Goal: Task Accomplishment & Management: Use online tool/utility

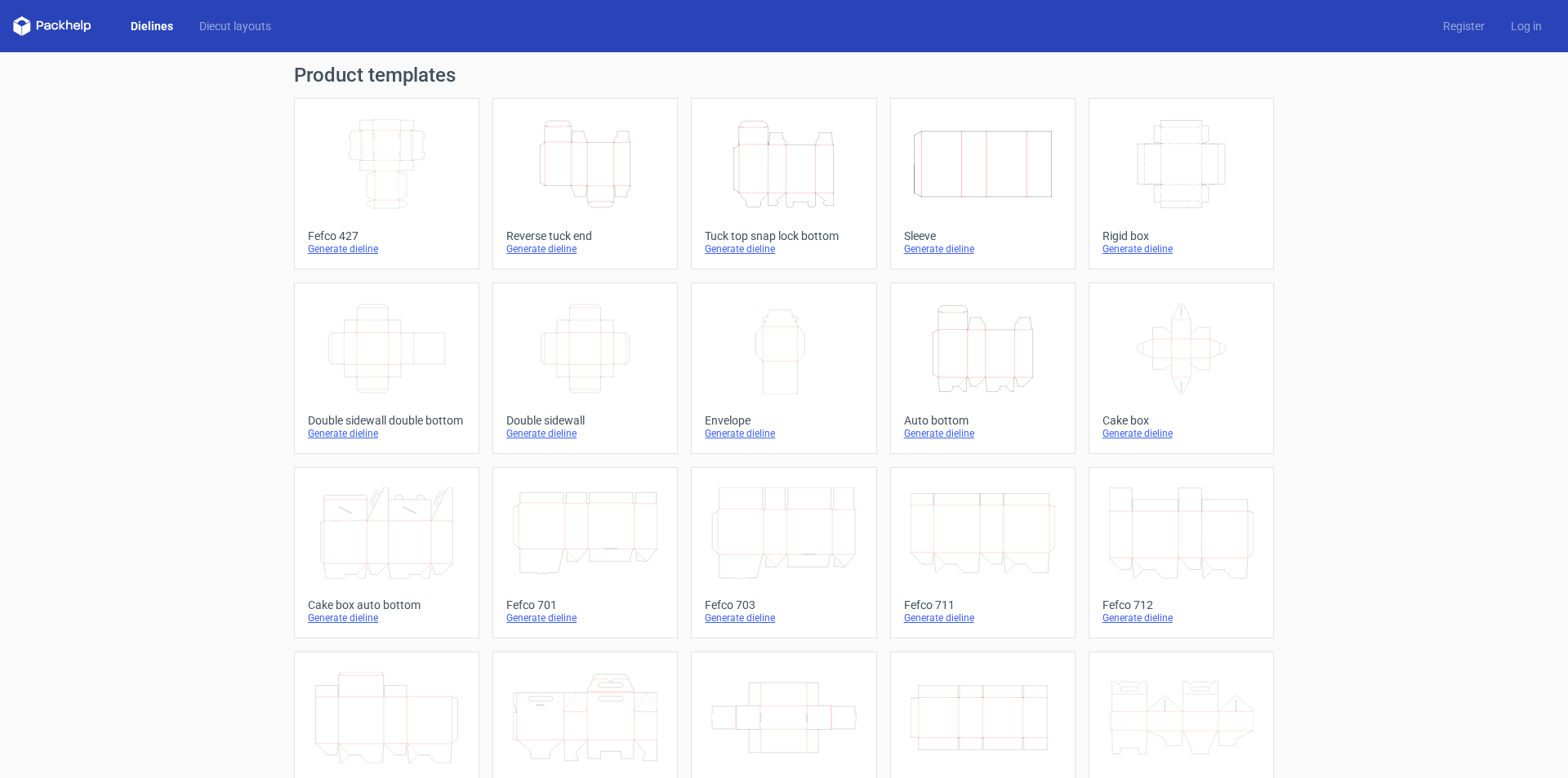
drag, startPoint x: 0, startPoint y: 0, endPoint x: 788, endPoint y: 197, distance: 812.3
click at [788, 197] on icon "Height Depth Width" at bounding box center [783, 164] width 144 height 92
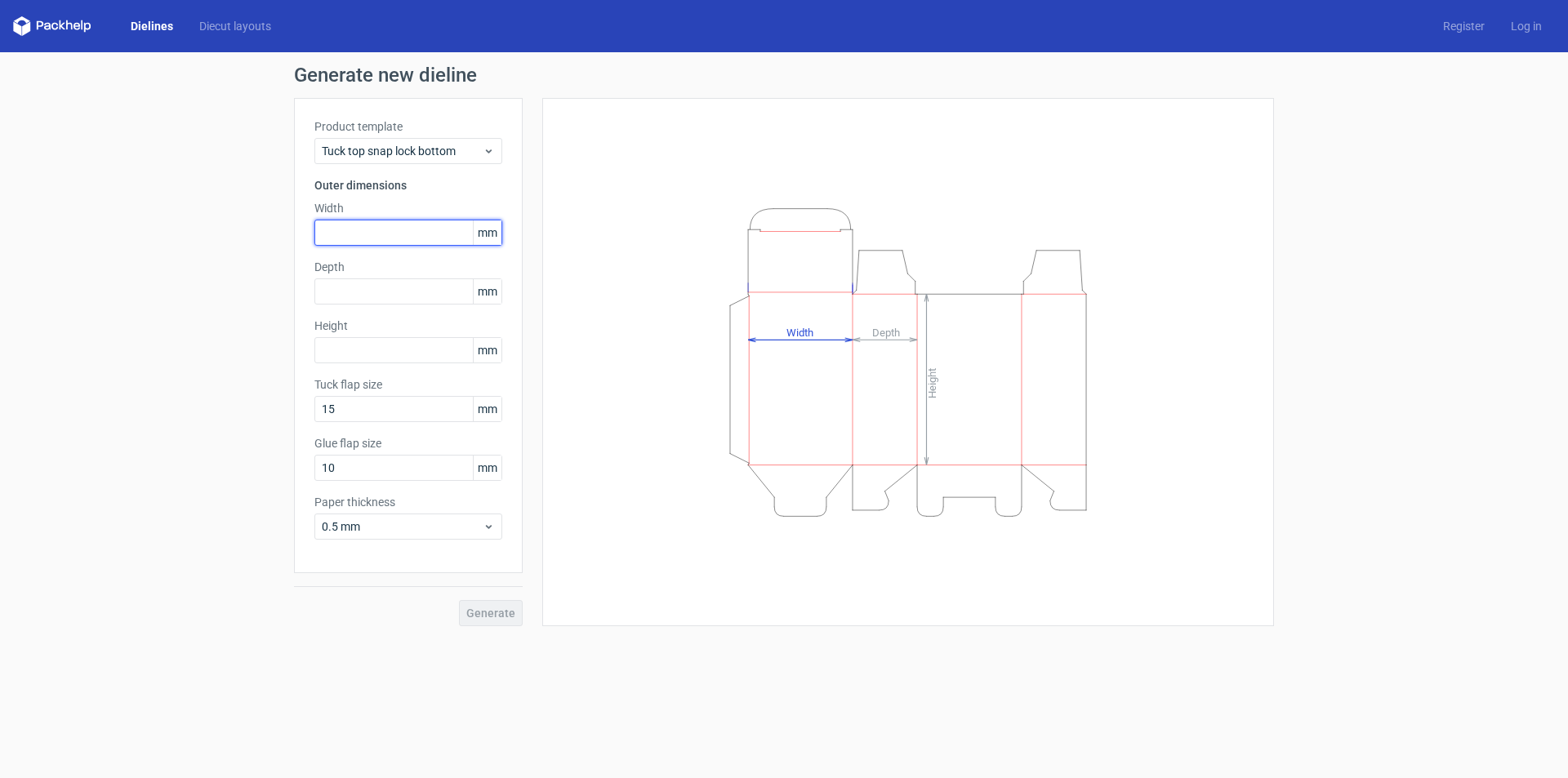
click at [375, 233] on input "text" at bounding box center [408, 232] width 187 height 26
type input "105"
type input "68"
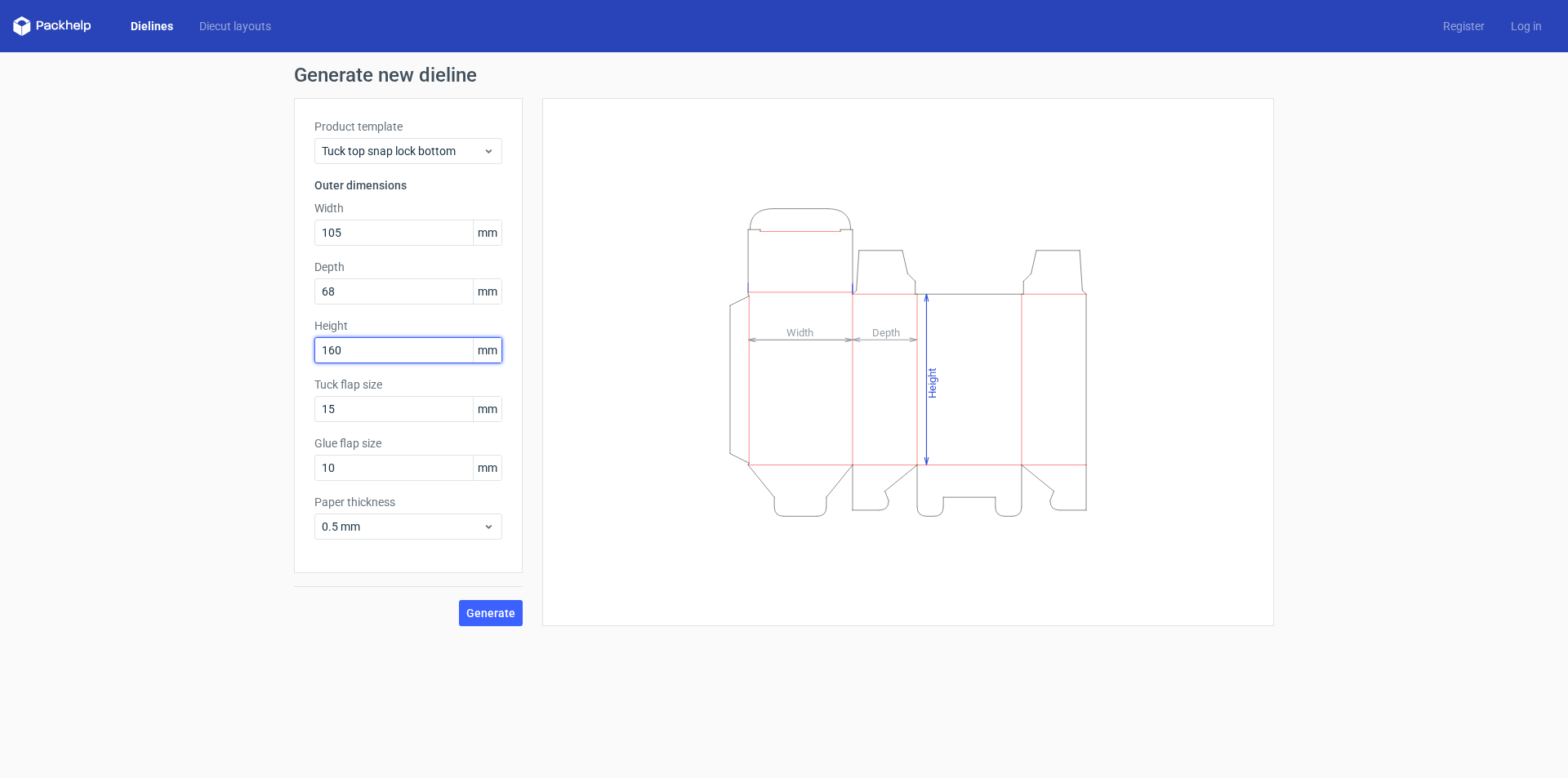
type input "160"
click at [483, 609] on span "Generate" at bounding box center [490, 613] width 49 height 11
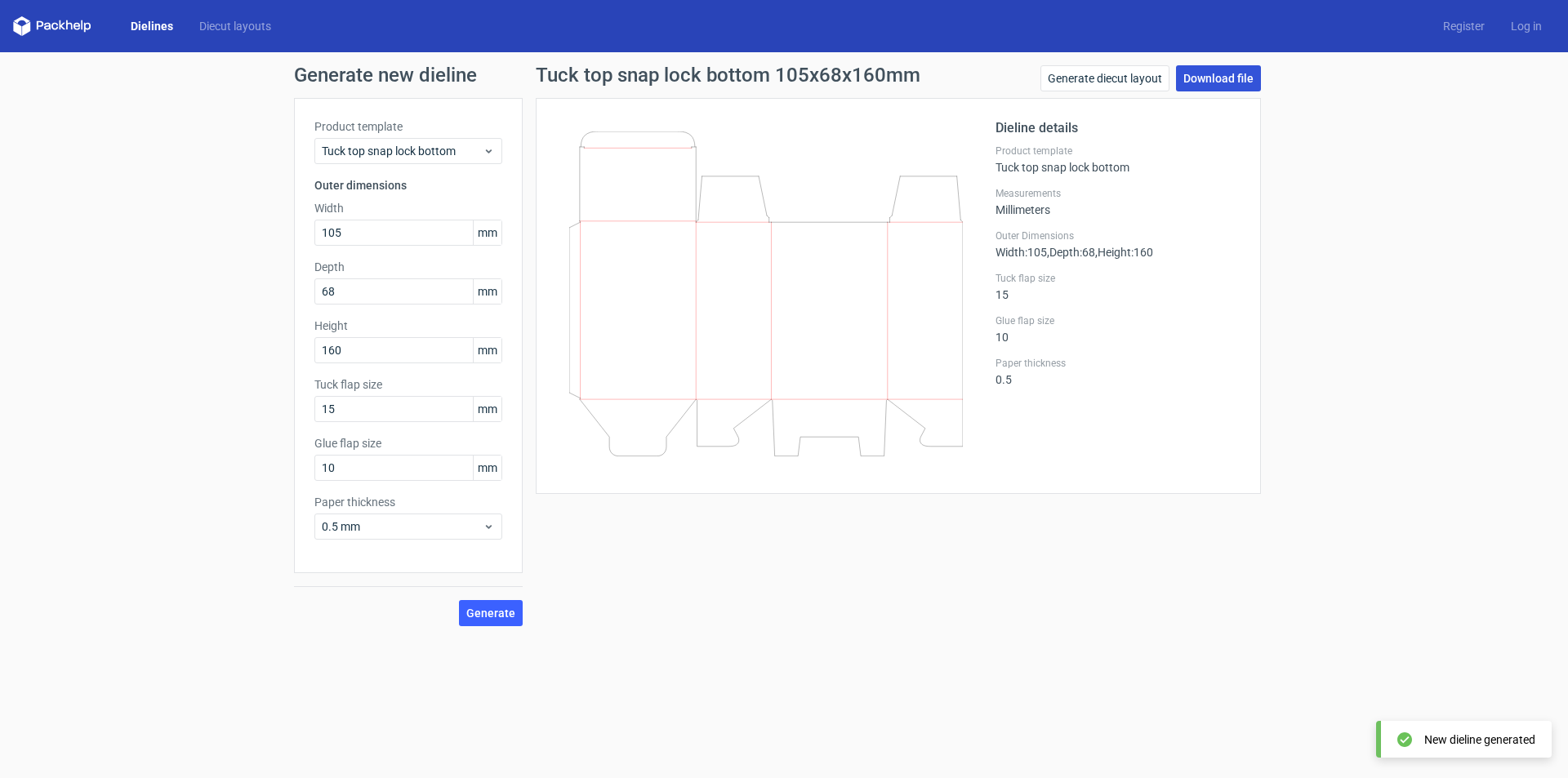
click at [1214, 78] on link "Download file" at bounding box center [1219, 78] width 85 height 26
